Goal: Information Seeking & Learning: Understand process/instructions

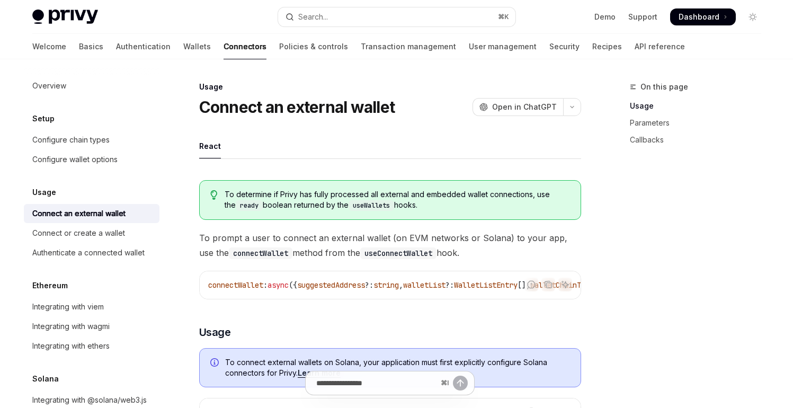
type textarea "*"
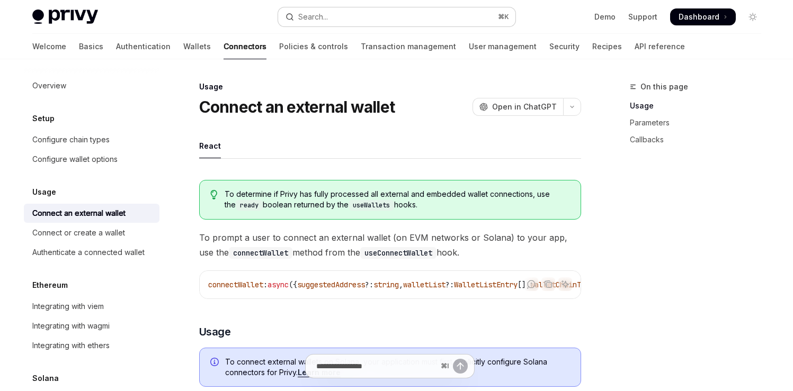
click at [424, 15] on button "Search... ⌘ K" at bounding box center [396, 16] width 237 height 19
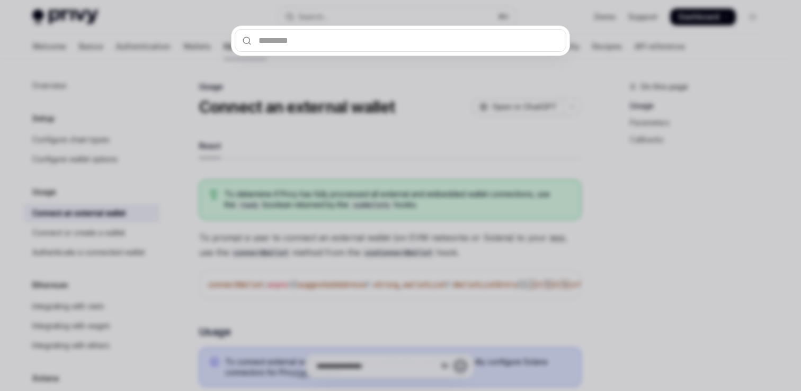
type input "**********"
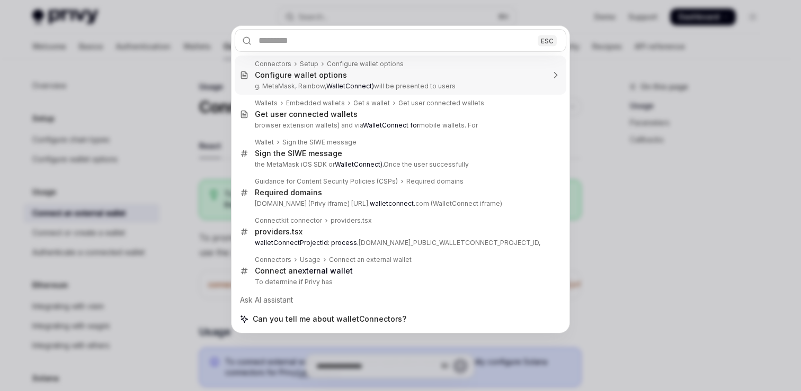
type textarea "*"
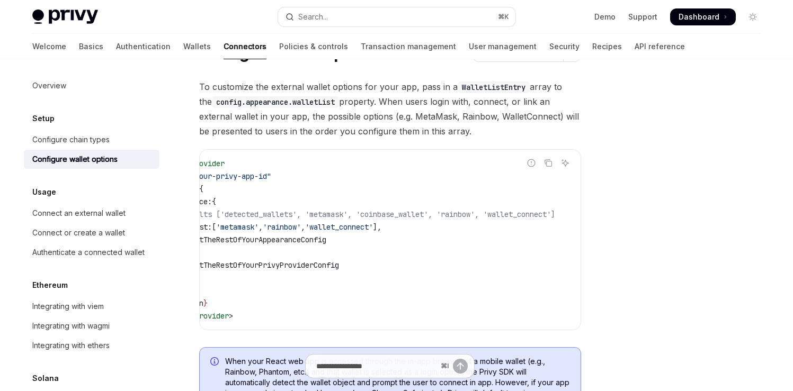
scroll to position [0, 12]
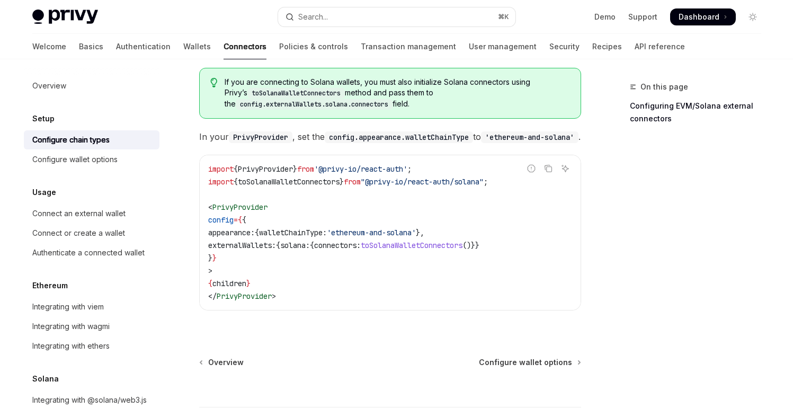
scroll to position [214, 0]
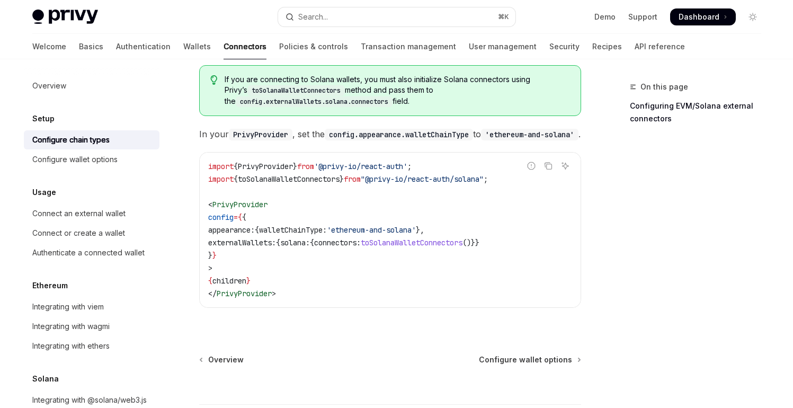
click at [436, 239] on span "toSolanaWalletConnectors" at bounding box center [412, 243] width 102 height 10
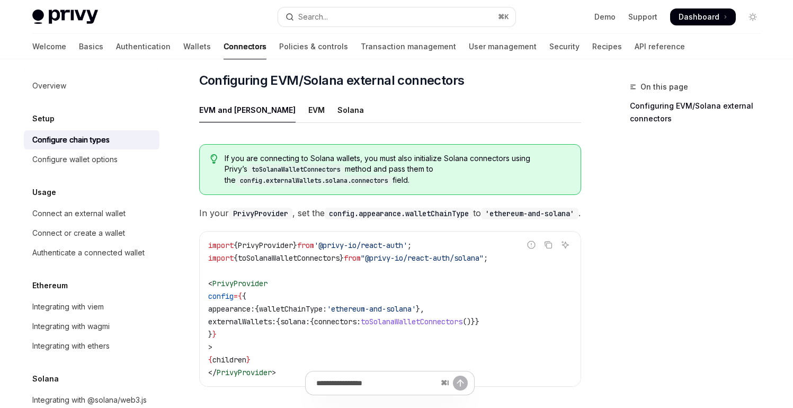
scroll to position [136, 0]
click at [436, 208] on code "config.appearance.walletChainType" at bounding box center [399, 214] width 148 height 12
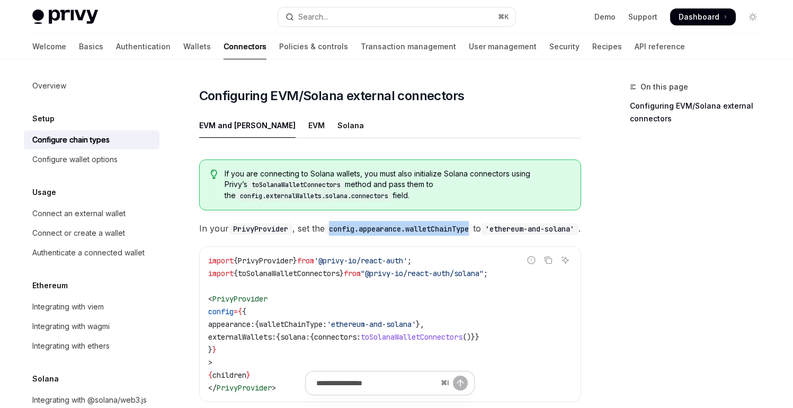
scroll to position [116, 0]
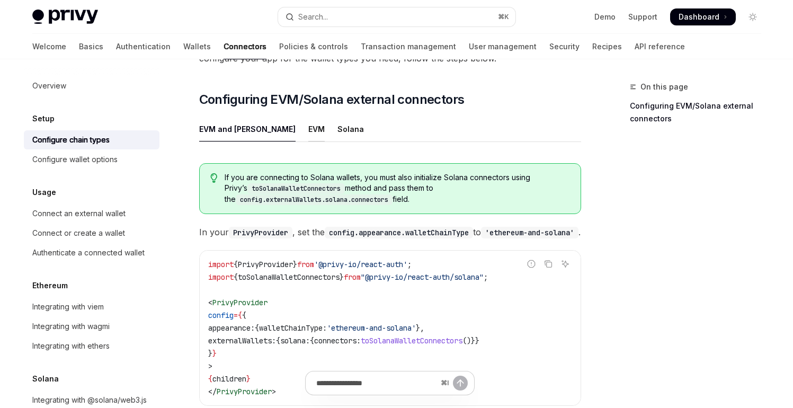
click at [308, 116] on div "EVM" at bounding box center [316, 128] width 16 height 25
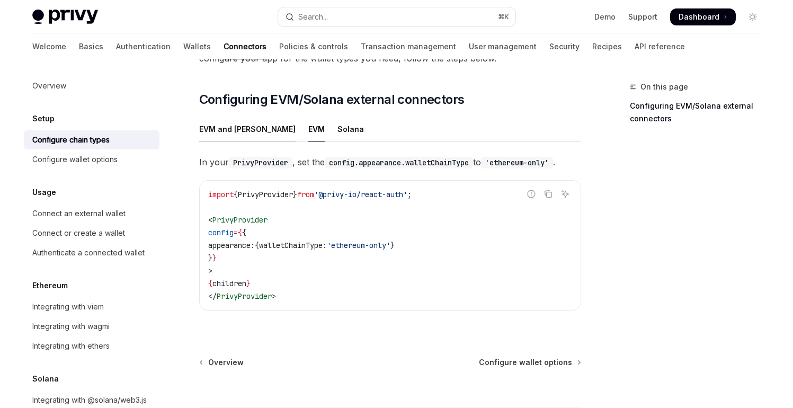
click at [231, 116] on div "EVM and Solana" at bounding box center [247, 128] width 96 height 25
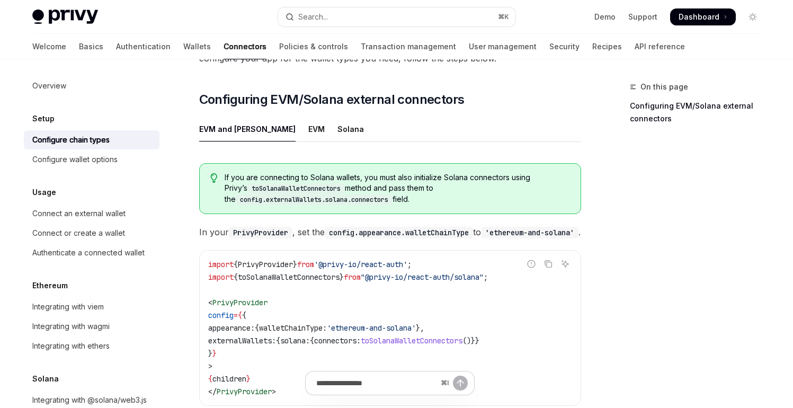
click at [269, 116] on ul "EVM and Solana EVM Solana" at bounding box center [390, 128] width 382 height 25
click at [308, 116] on div "EVM" at bounding box center [316, 128] width 16 height 25
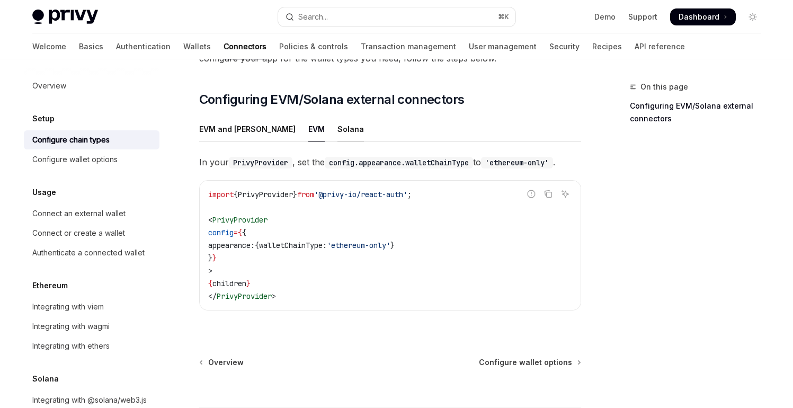
click at [337, 116] on div "Solana" at bounding box center [350, 128] width 26 height 25
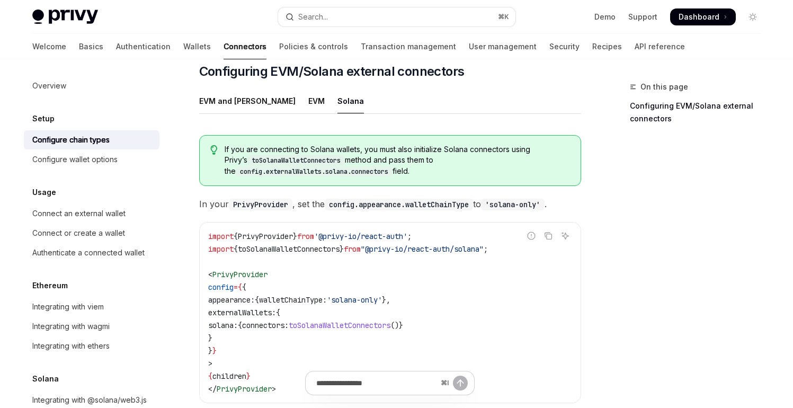
scroll to position [122, 0]
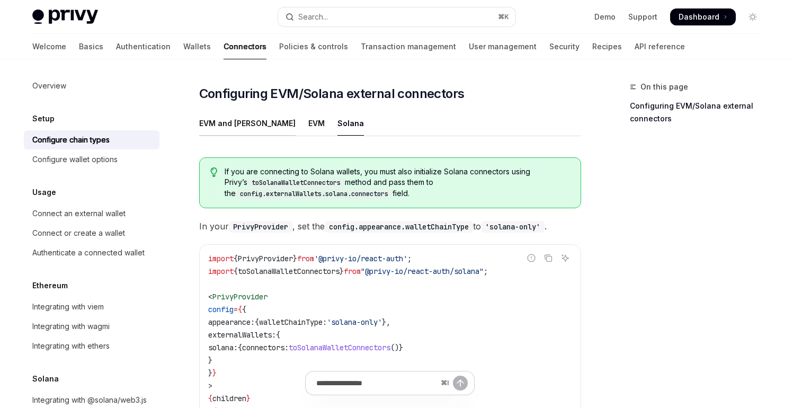
click at [239, 111] on div "EVM and Solana" at bounding box center [247, 123] width 96 height 25
type textarea "*"
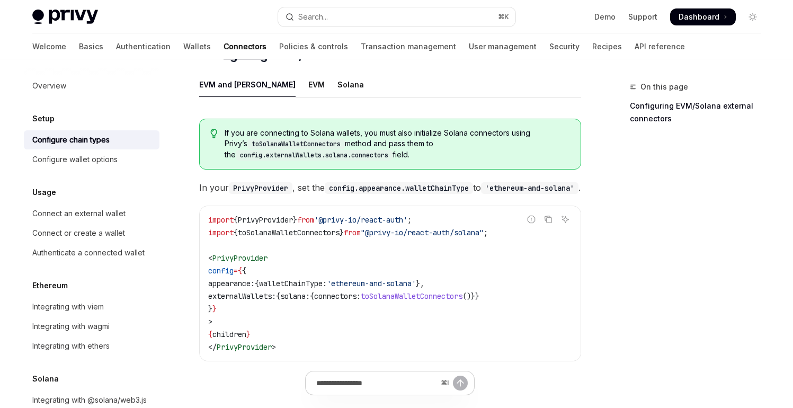
scroll to position [211, 0]
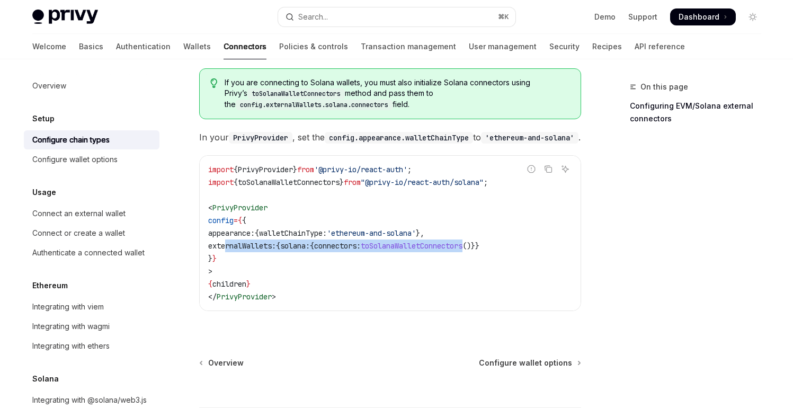
drag, startPoint x: 226, startPoint y: 243, endPoint x: 498, endPoint y: 240, distance: 272.2
click at [479, 241] on span "externalWallets: { solana: { connectors: toSolanaWalletConnectors ()}}" at bounding box center [343, 246] width 271 height 10
click at [526, 239] on code "import { PrivyProvider } from '@privy-io/react-auth' ; import { toSolanaWalletC…" at bounding box center [390, 233] width 364 height 140
copy span "externalWallets: { solana: { connectors: toSolanaWalletConnectors ()}}"
click at [455, 243] on span "toSolanaWalletConnectors" at bounding box center [412, 246] width 102 height 10
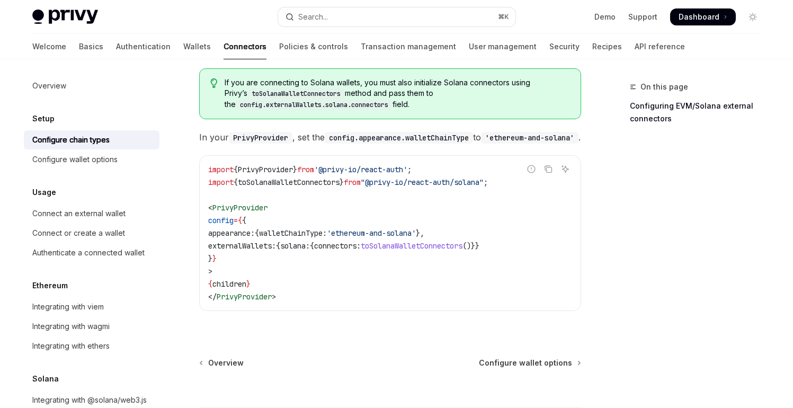
click at [455, 243] on span "toSolanaWalletConnectors" at bounding box center [412, 246] width 102 height 10
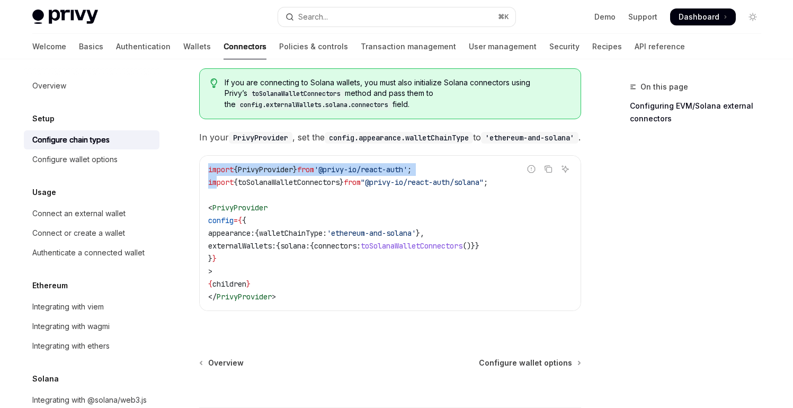
drag, startPoint x: 517, startPoint y: 177, endPoint x: 217, endPoint y: 182, distance: 300.8
click at [217, 182] on div "Report incorrect code Copy Ask AI import { PrivyProvider } from '@privy-io/reac…" at bounding box center [390, 233] width 382 height 156
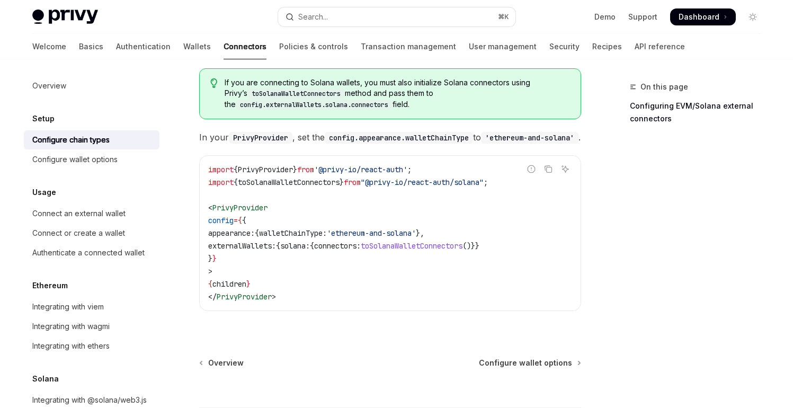
click at [217, 182] on span "import" at bounding box center [220, 182] width 25 height 10
